Goal: Task Accomplishment & Management: Manage account settings

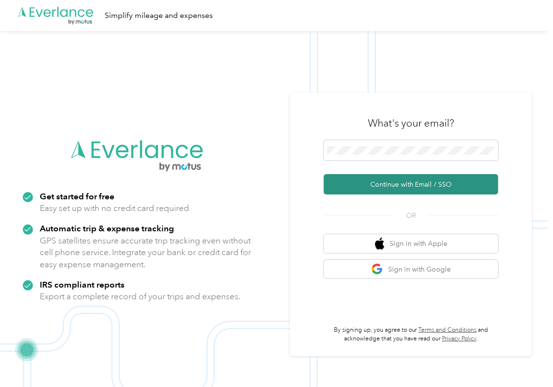
click at [353, 183] on button "Continue with Email / SSO" at bounding box center [411, 184] width 174 height 20
click at [349, 183] on button "Continue with Email / SSO" at bounding box center [411, 184] width 174 height 20
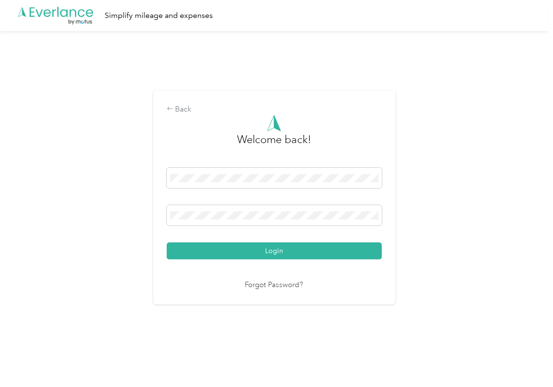
click at [212, 254] on button "Login" at bounding box center [274, 250] width 215 height 17
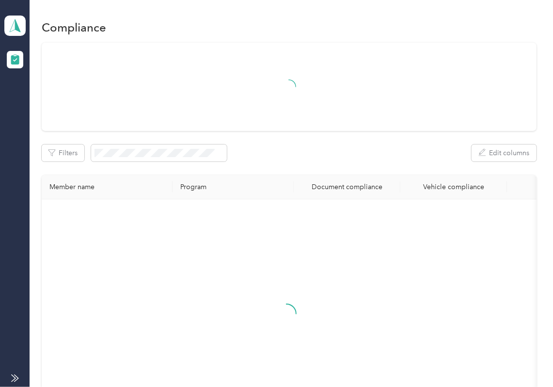
click at [311, 134] on div "Filters Edit columns Member name Program Document compliance Vehicle compliance" at bounding box center [289, 244] width 495 height 403
click at [331, 120] on div at bounding box center [289, 87] width 495 height 88
click at [11, 24] on icon at bounding box center [15, 26] width 15 height 14
click at [49, 97] on div "Log out" at bounding box center [31, 101] width 37 height 10
